Goal: Task Accomplishment & Management: Manage account settings

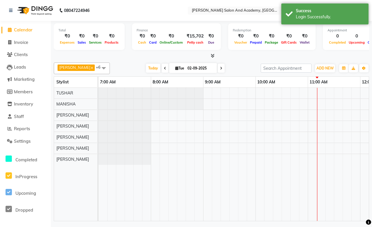
select select "en"
click at [25, 54] on span "Clients" at bounding box center [21, 55] width 14 height 6
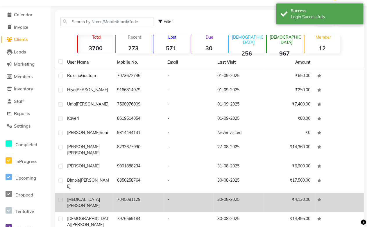
scroll to position [29, 0]
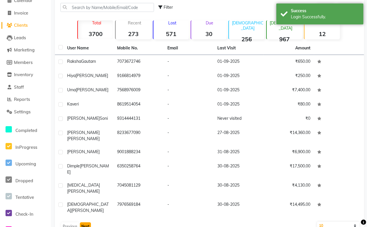
click at [86, 222] on button "Next" at bounding box center [85, 226] width 11 height 8
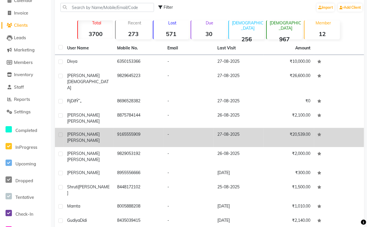
click at [98, 131] on div "[PERSON_NAME]" at bounding box center [88, 137] width 43 height 12
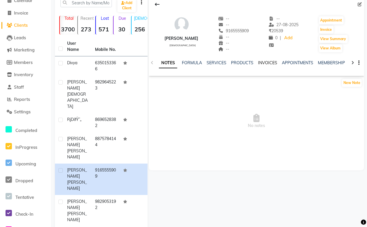
click at [260, 62] on link "INVOICES" at bounding box center [267, 62] width 19 height 5
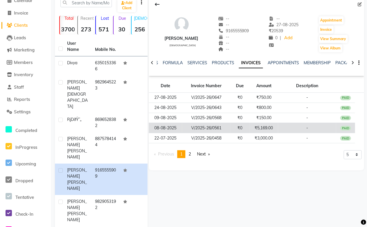
click at [261, 127] on td "₹5,169.00" at bounding box center [263, 128] width 28 height 10
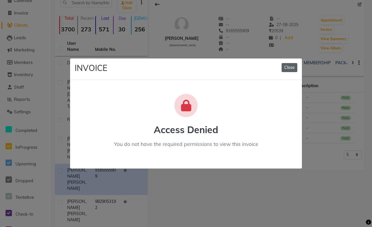
click at [294, 69] on button "Close" at bounding box center [289, 67] width 16 height 9
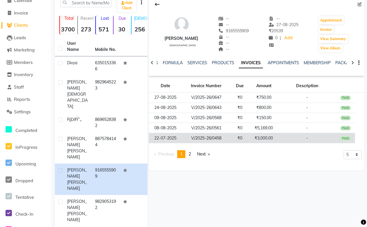
click at [263, 137] on td "₹3,000.00" at bounding box center [263, 138] width 28 height 10
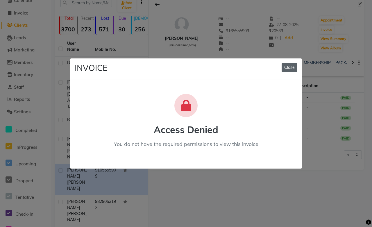
click at [283, 70] on button "Close" at bounding box center [289, 67] width 16 height 9
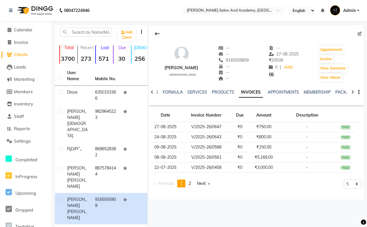
click at [352, 10] on span "Admin" at bounding box center [349, 11] width 13 height 6
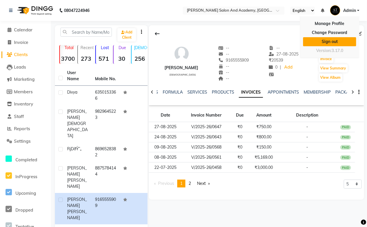
click at [331, 40] on link "Sign out" at bounding box center [329, 41] width 53 height 9
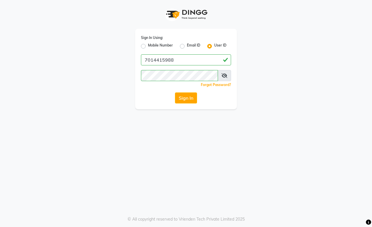
click at [144, 44] on div "Mobile Number" at bounding box center [157, 46] width 32 height 7
click at [148, 47] on label "Mobile Number" at bounding box center [160, 46] width 25 height 7
click at [148, 46] on input "Mobile Number" at bounding box center [150, 45] width 4 height 4
radio input "true"
radio input "false"
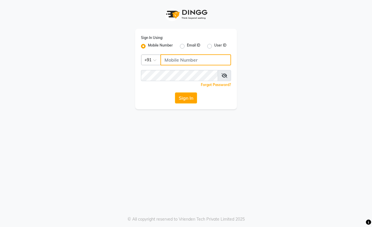
click at [176, 62] on input "Username" at bounding box center [195, 59] width 71 height 11
type input "9828338644"
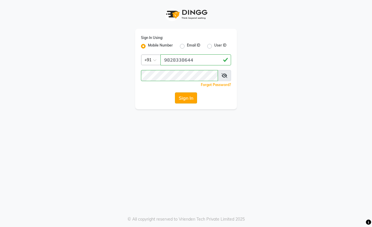
click at [193, 96] on button "Sign In" at bounding box center [186, 97] width 22 height 11
